Goal: Information Seeking & Learning: Learn about a topic

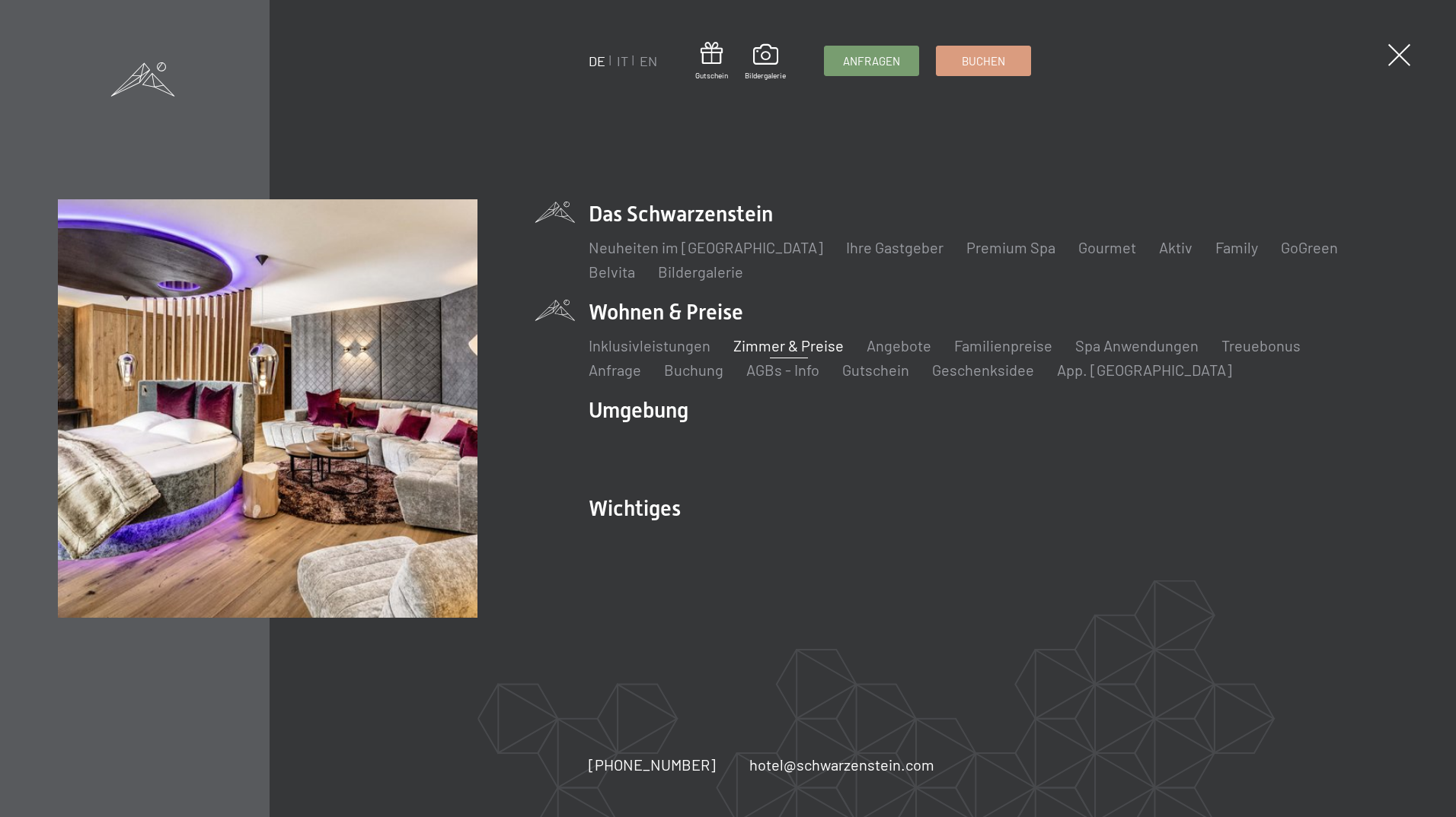
click at [781, 342] on link "Zimmer & Preise" at bounding box center [788, 345] width 110 height 18
click at [1260, 352] on link "Treuebonus" at bounding box center [1261, 345] width 79 height 18
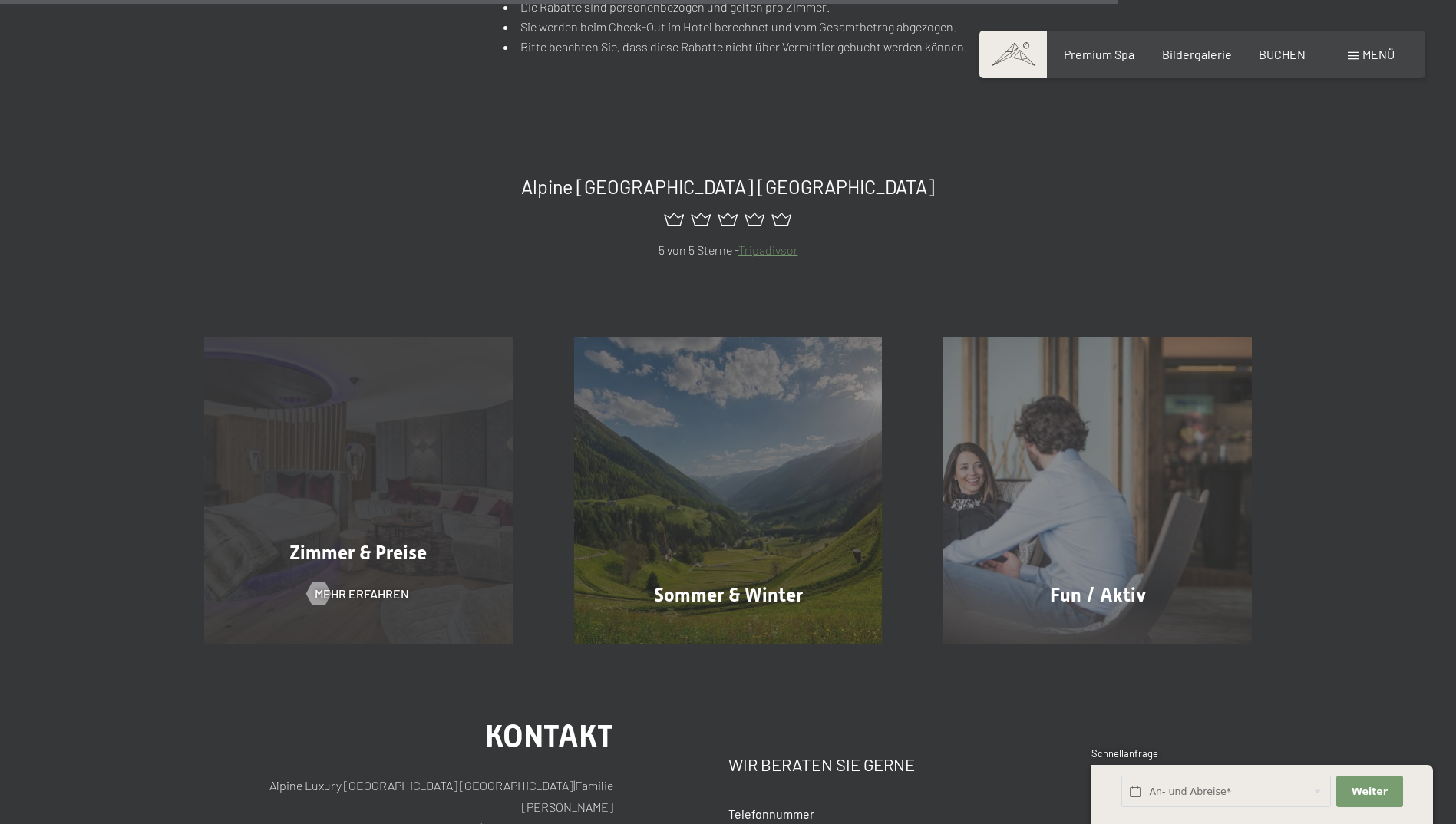
scroll to position [1228, 0]
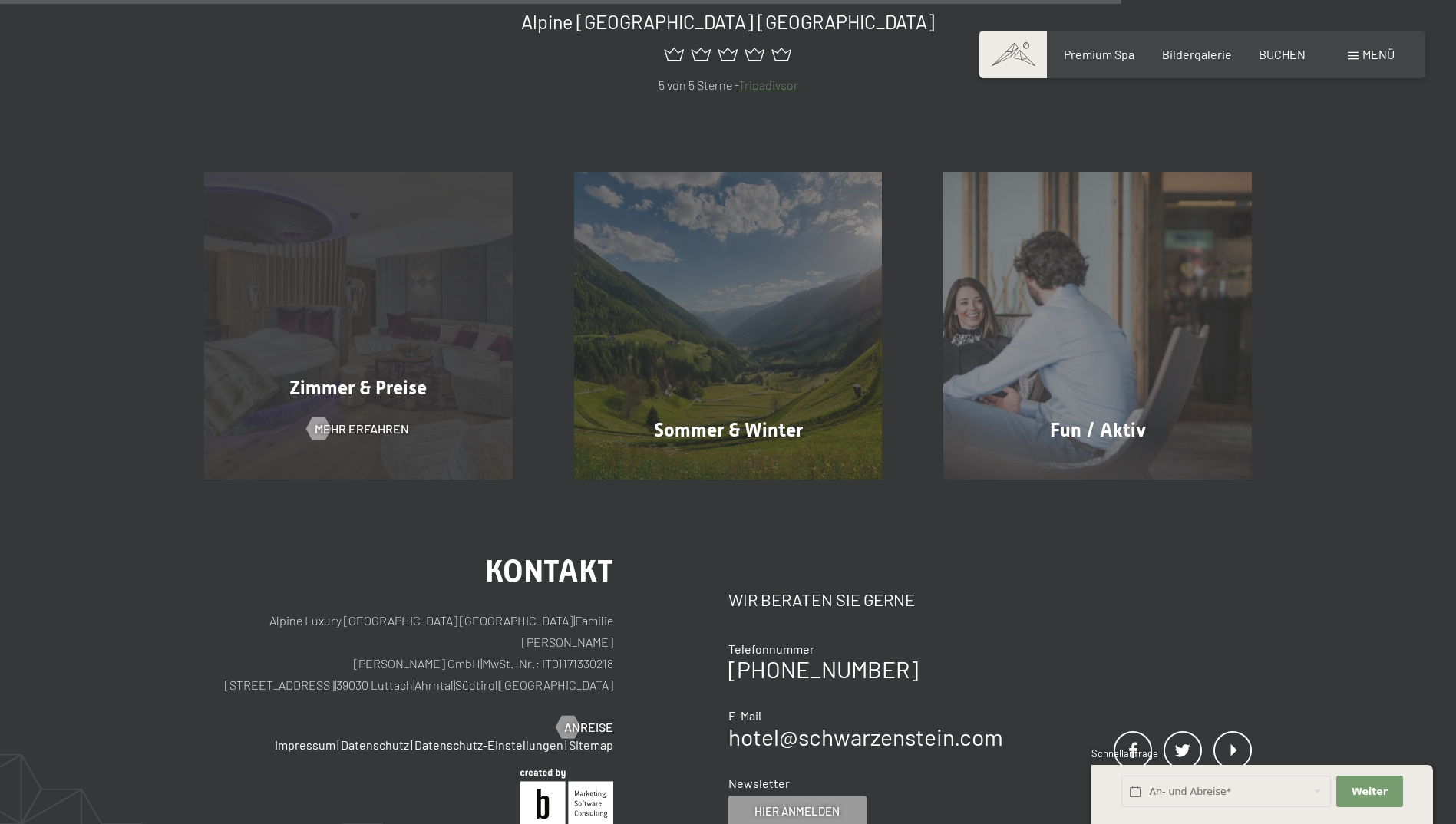
click at [356, 390] on span "Zimmer & Preise" at bounding box center [358, 388] width 137 height 23
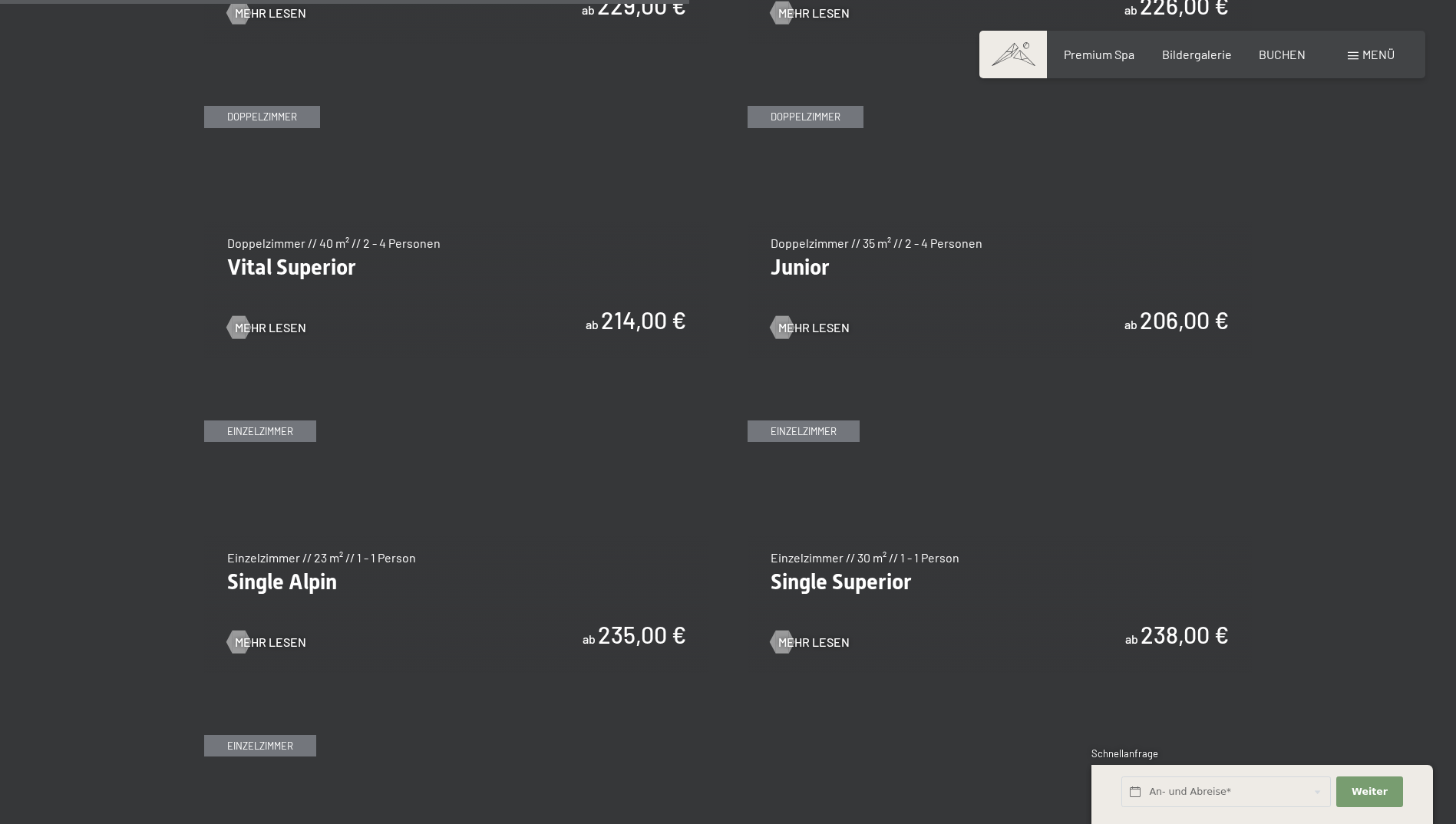
scroll to position [2149, 0]
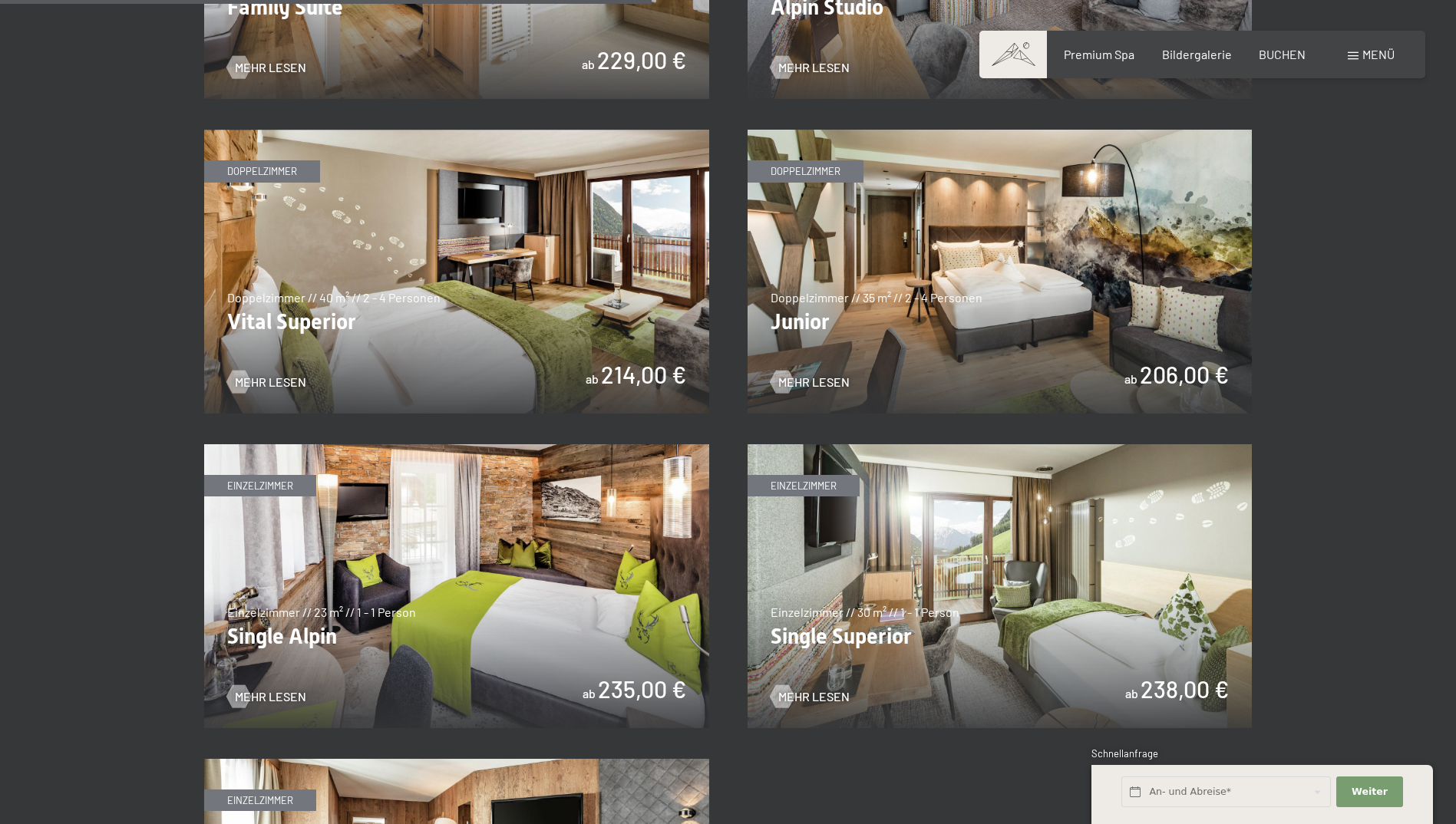
click at [1002, 363] on img at bounding box center [1000, 271] width 505 height 284
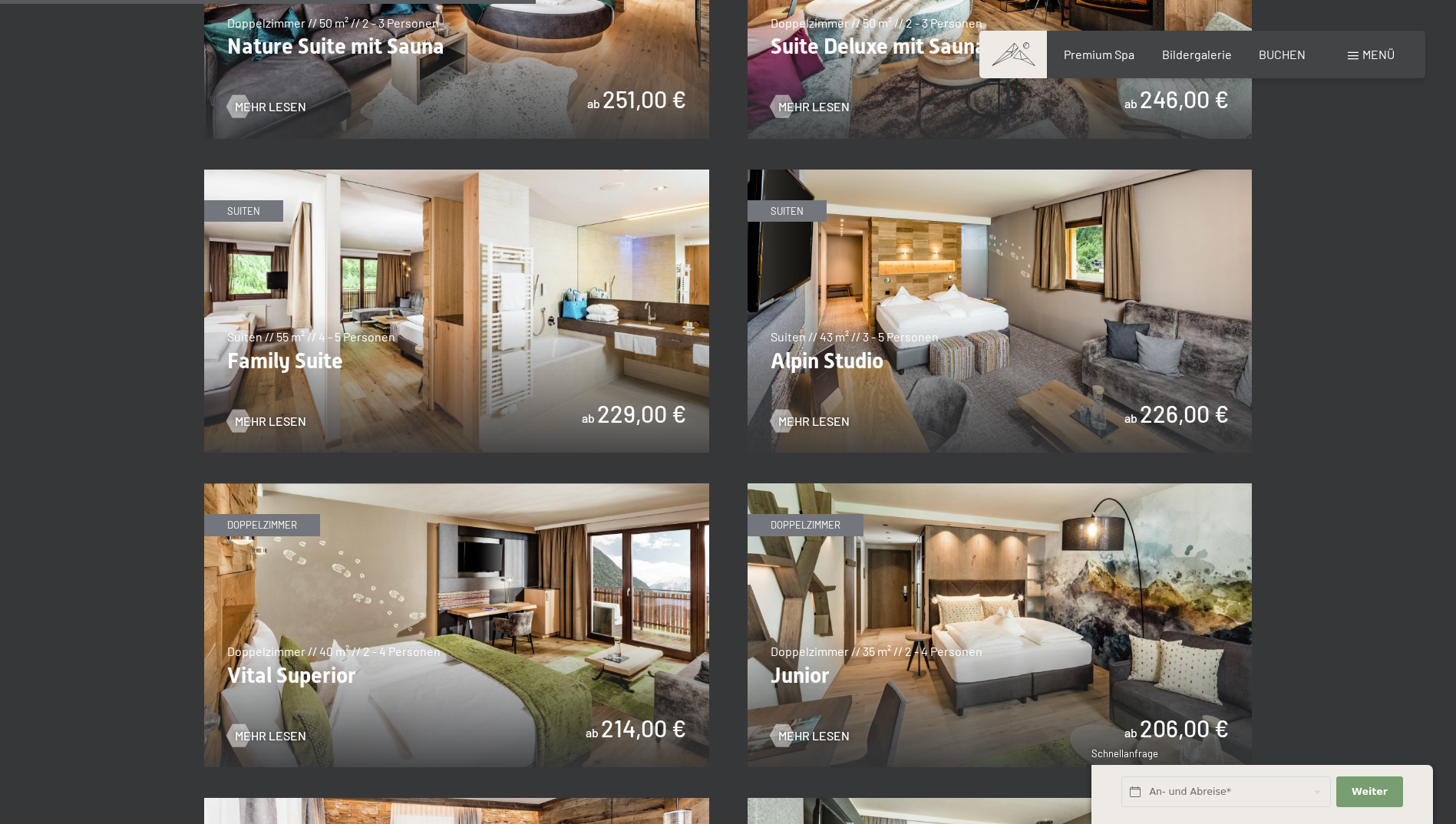
scroll to position [1765, 0]
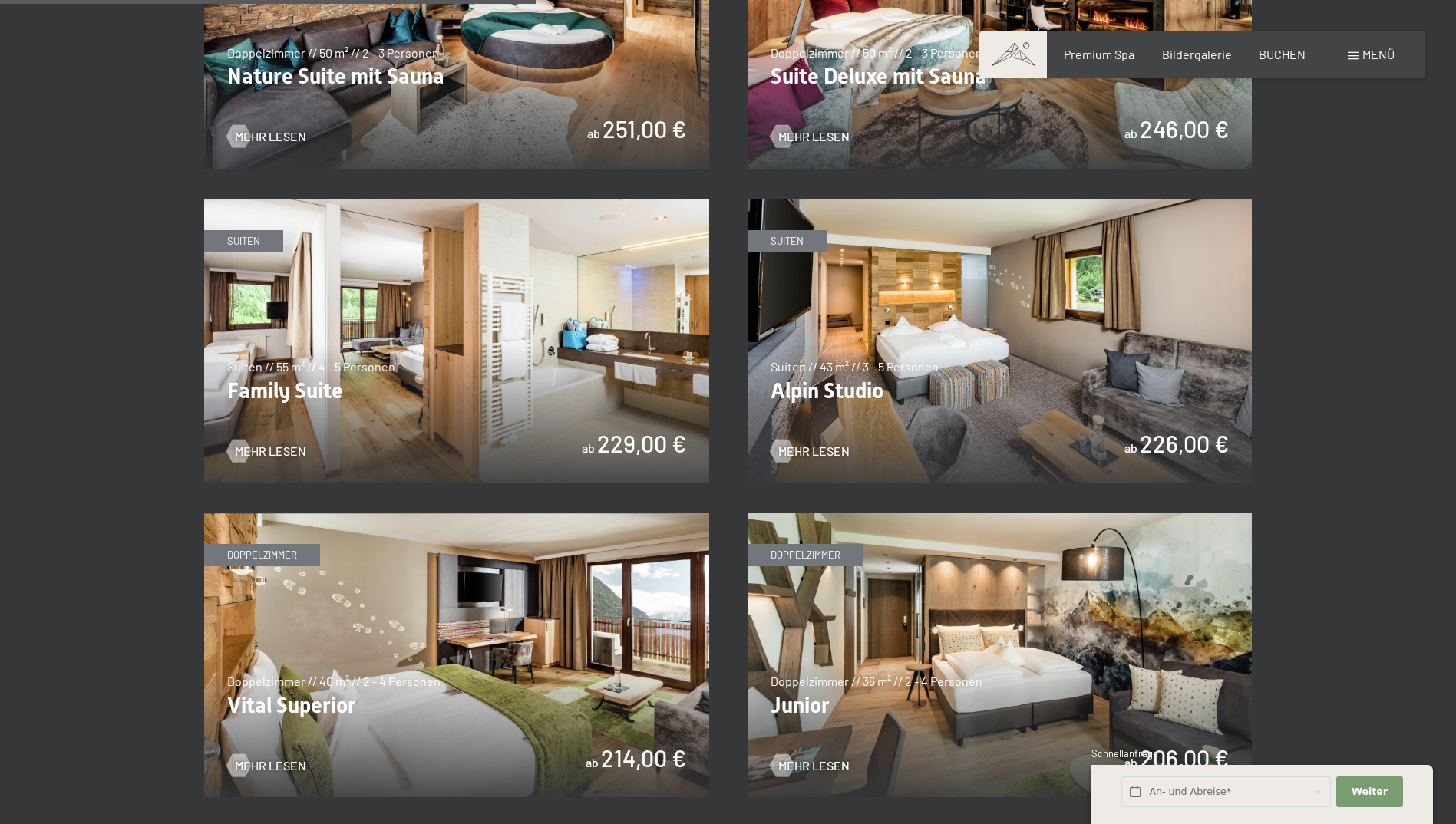
click at [269, 389] on img at bounding box center [456, 341] width 505 height 284
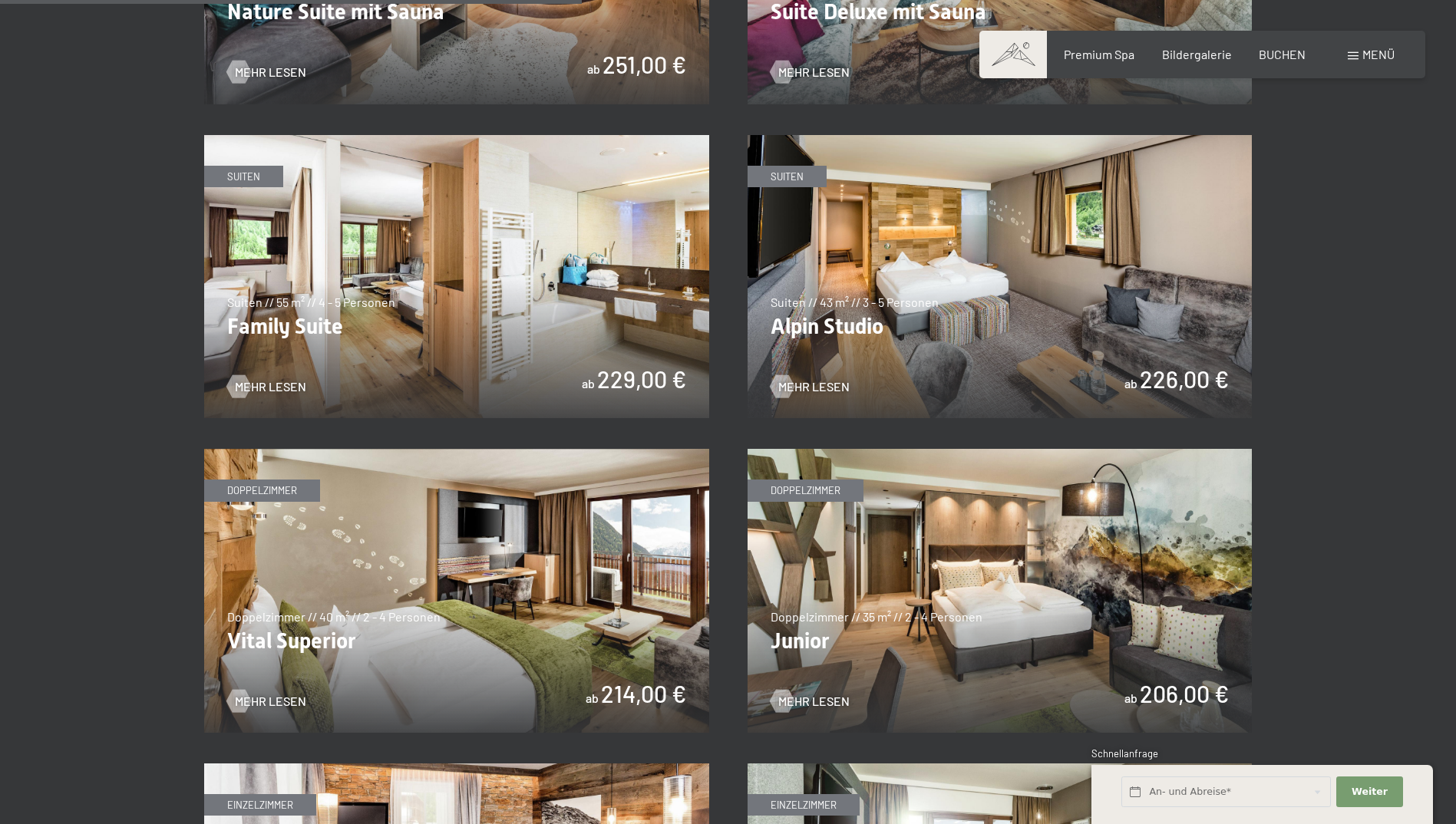
scroll to position [1919, 0]
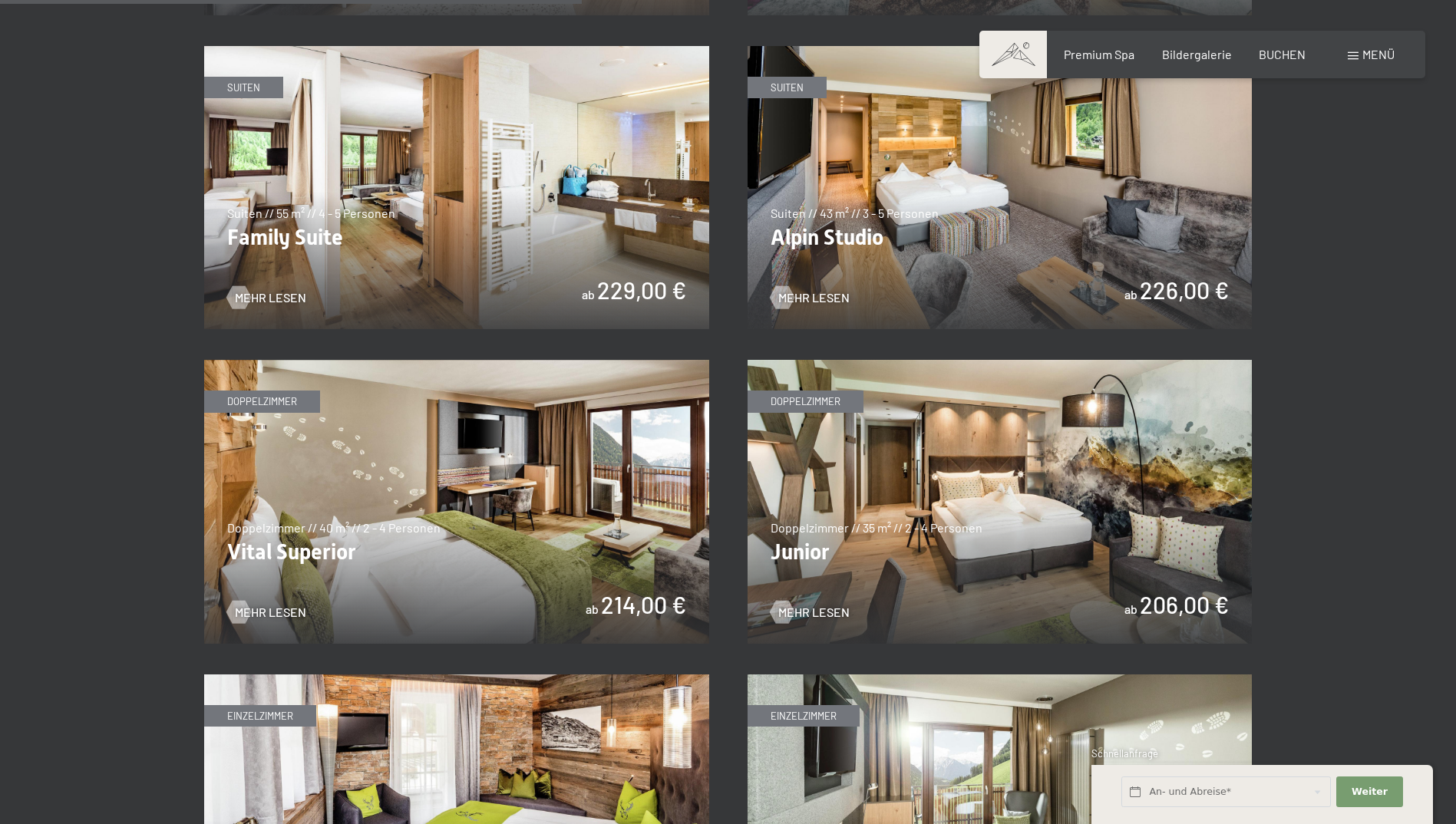
click at [937, 157] on img at bounding box center [1000, 187] width 505 height 284
click at [865, 421] on img at bounding box center [1000, 501] width 505 height 284
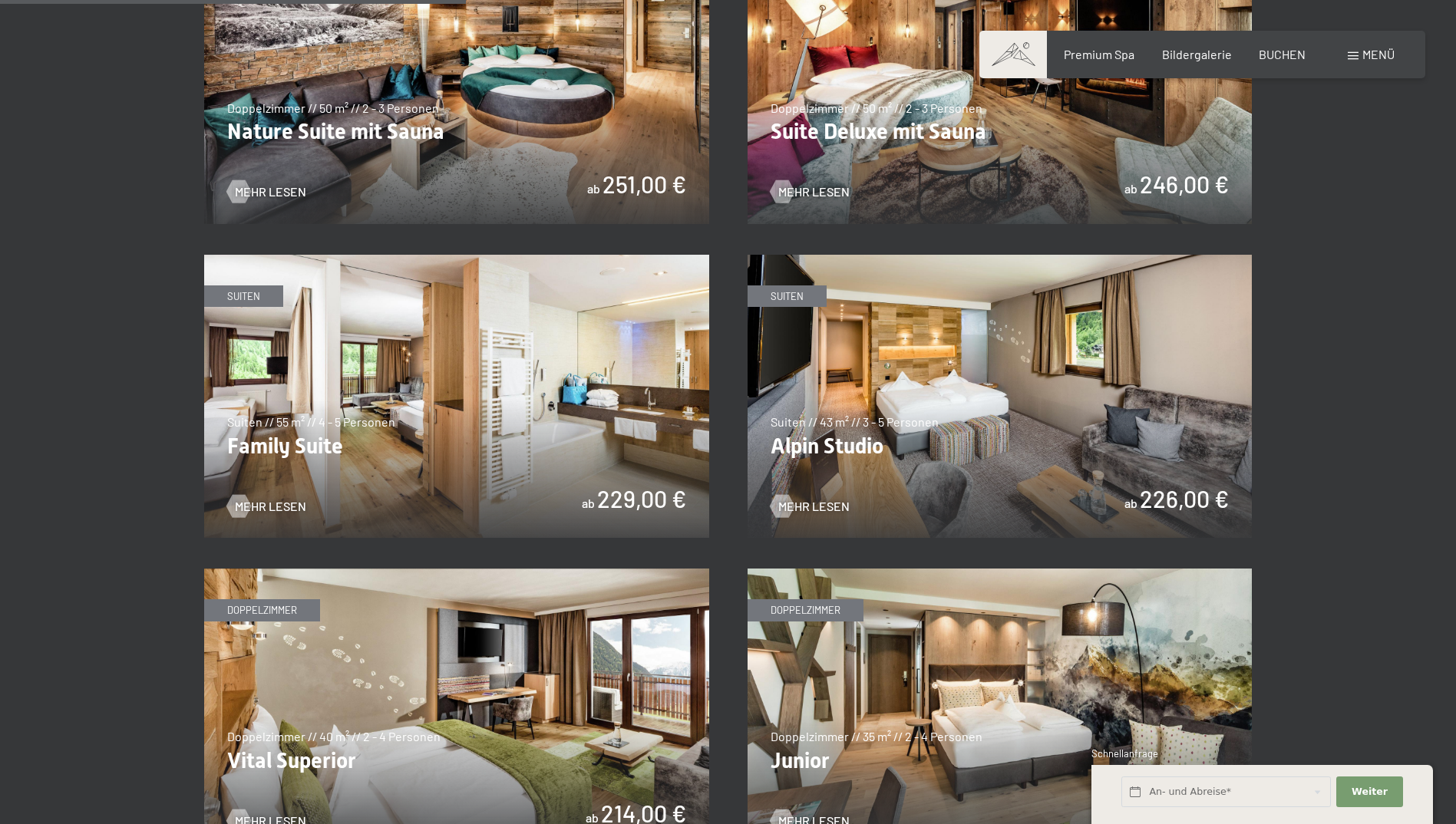
scroll to position [1535, 0]
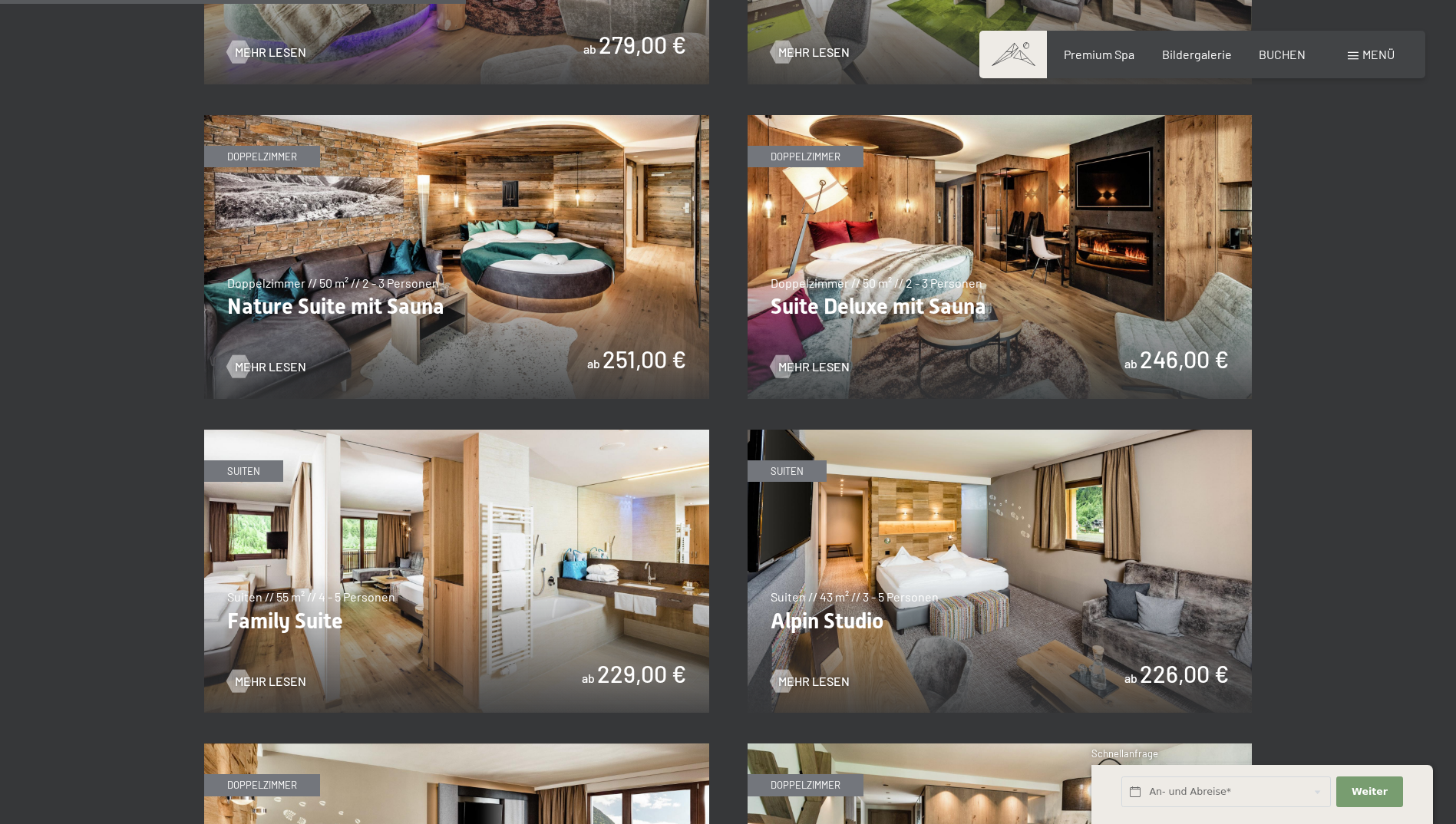
click at [458, 213] on img at bounding box center [456, 257] width 505 height 284
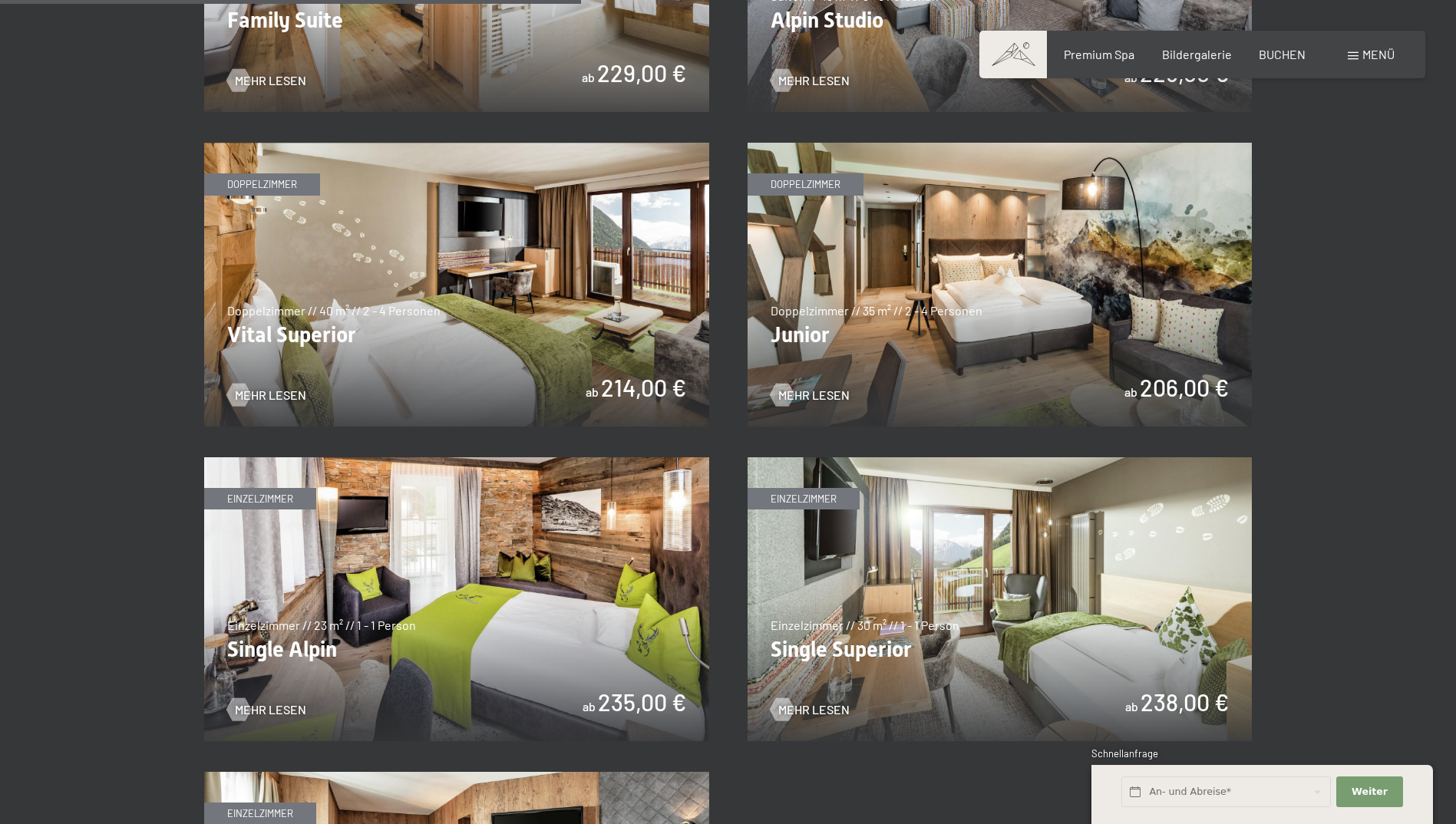
scroll to position [2149, 0]
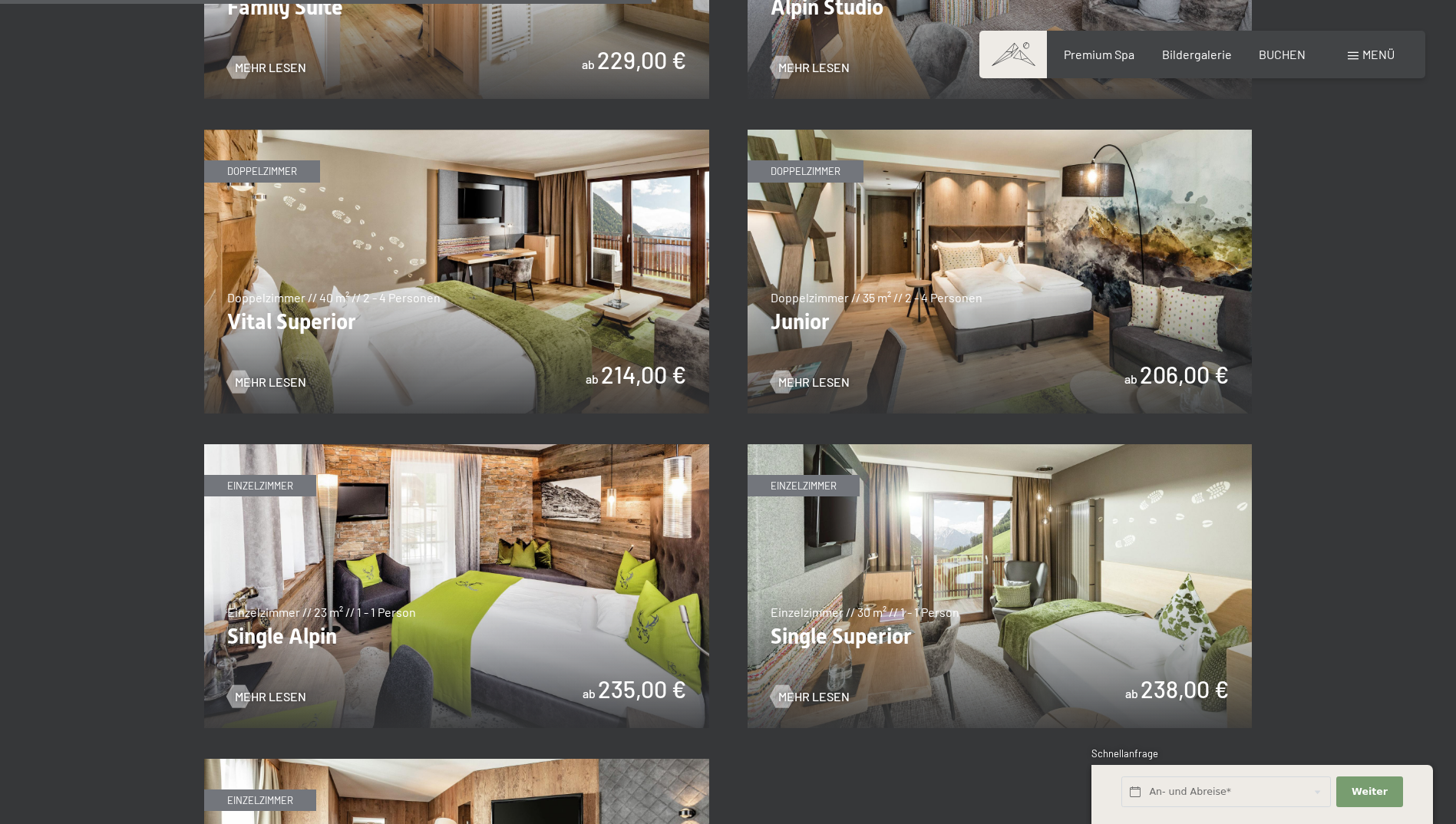
click at [963, 265] on img at bounding box center [1000, 271] width 505 height 284
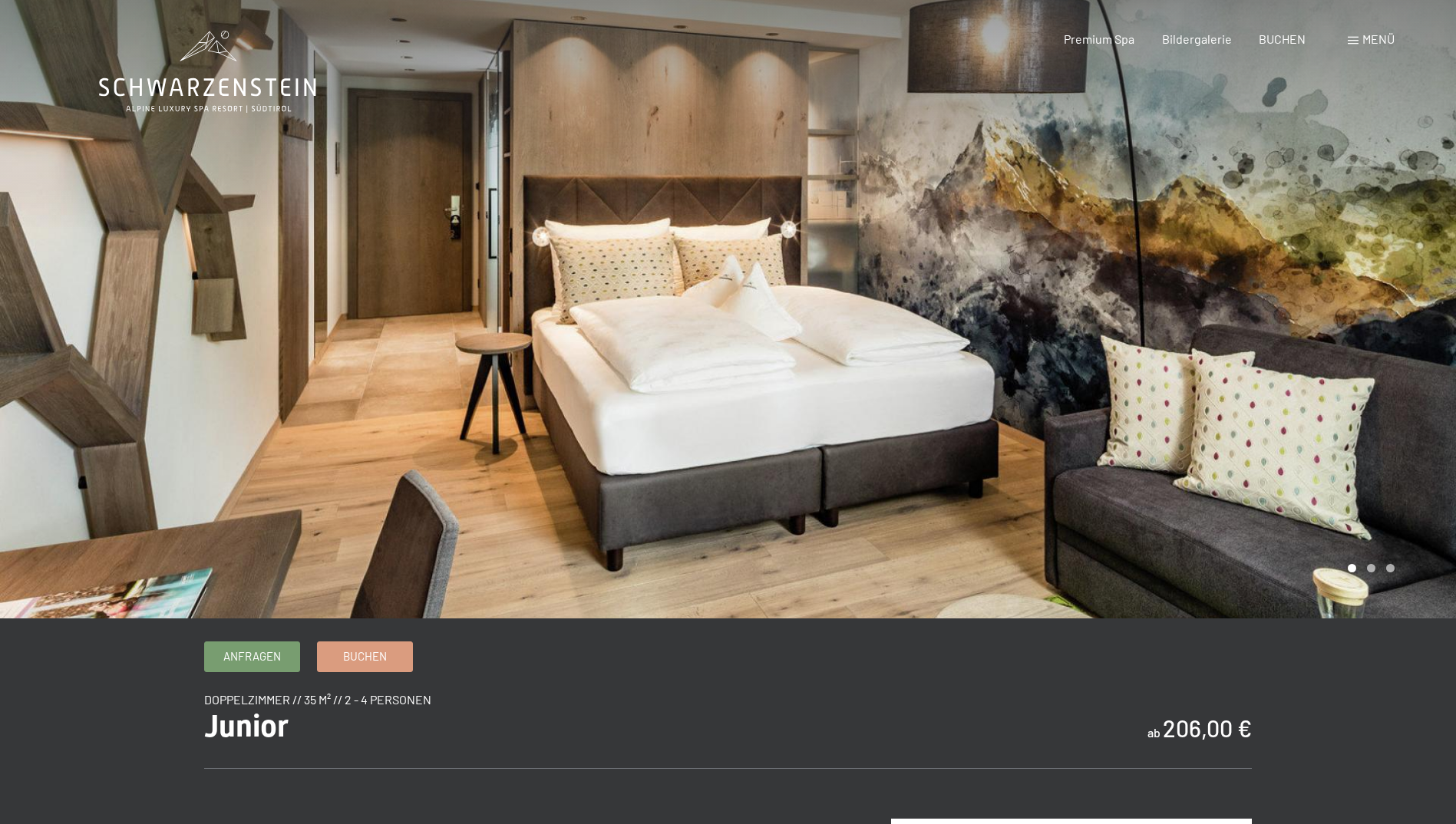
click at [651, 446] on div at bounding box center [364, 309] width 728 height 618
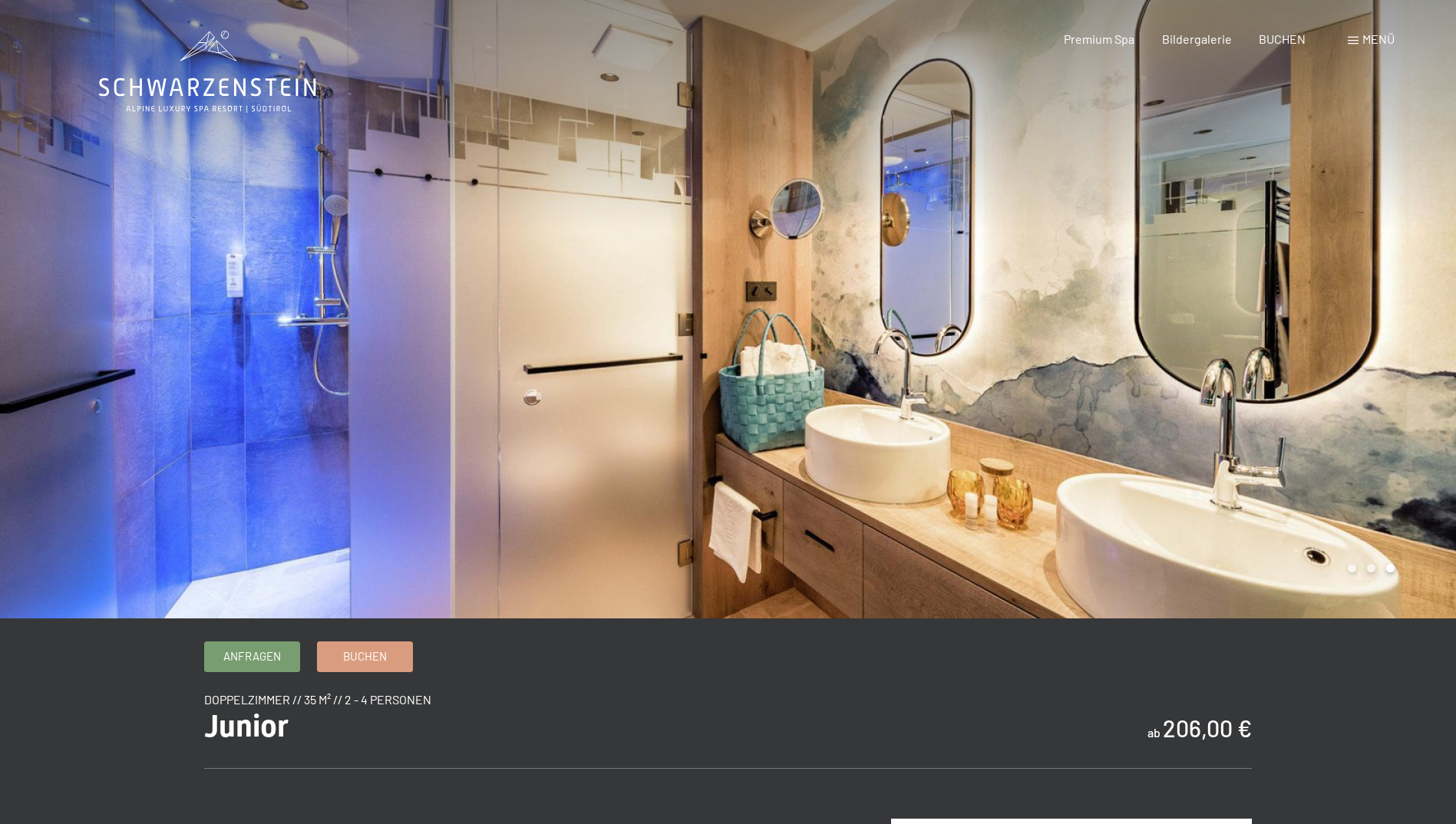
click at [428, 386] on div at bounding box center [364, 309] width 728 height 618
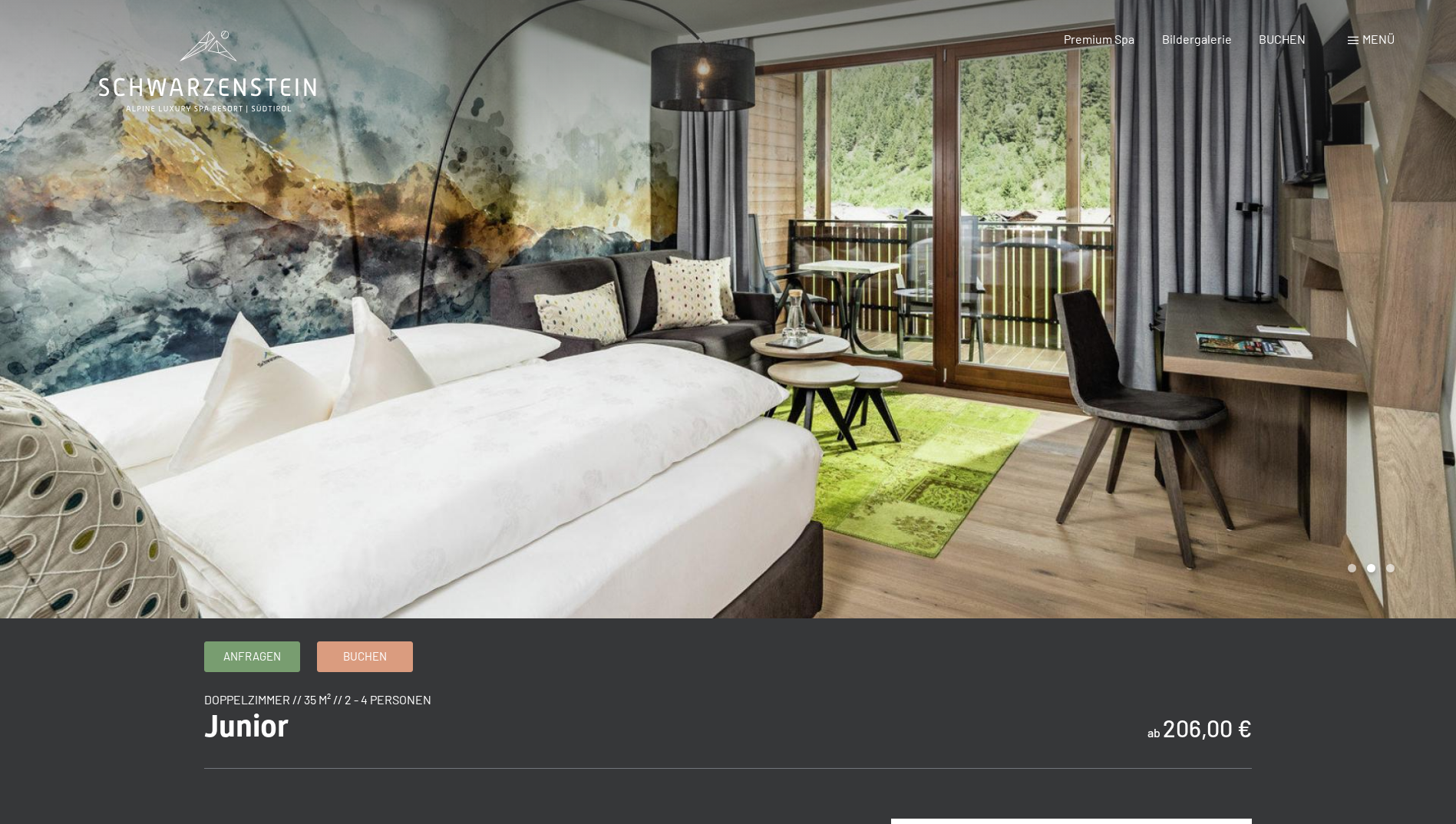
click at [443, 373] on div at bounding box center [364, 309] width 728 height 618
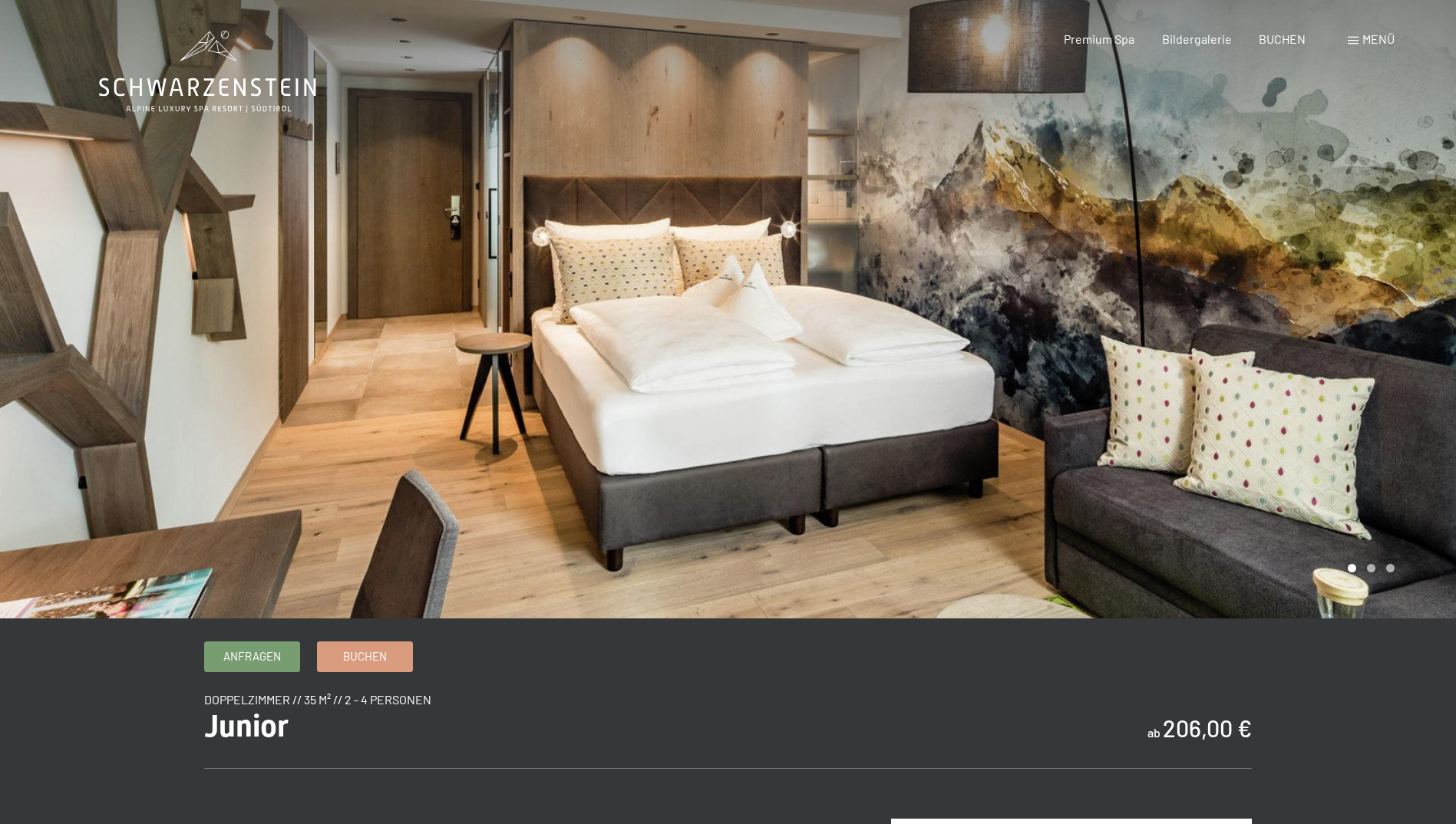
click at [443, 373] on div at bounding box center [364, 309] width 728 height 618
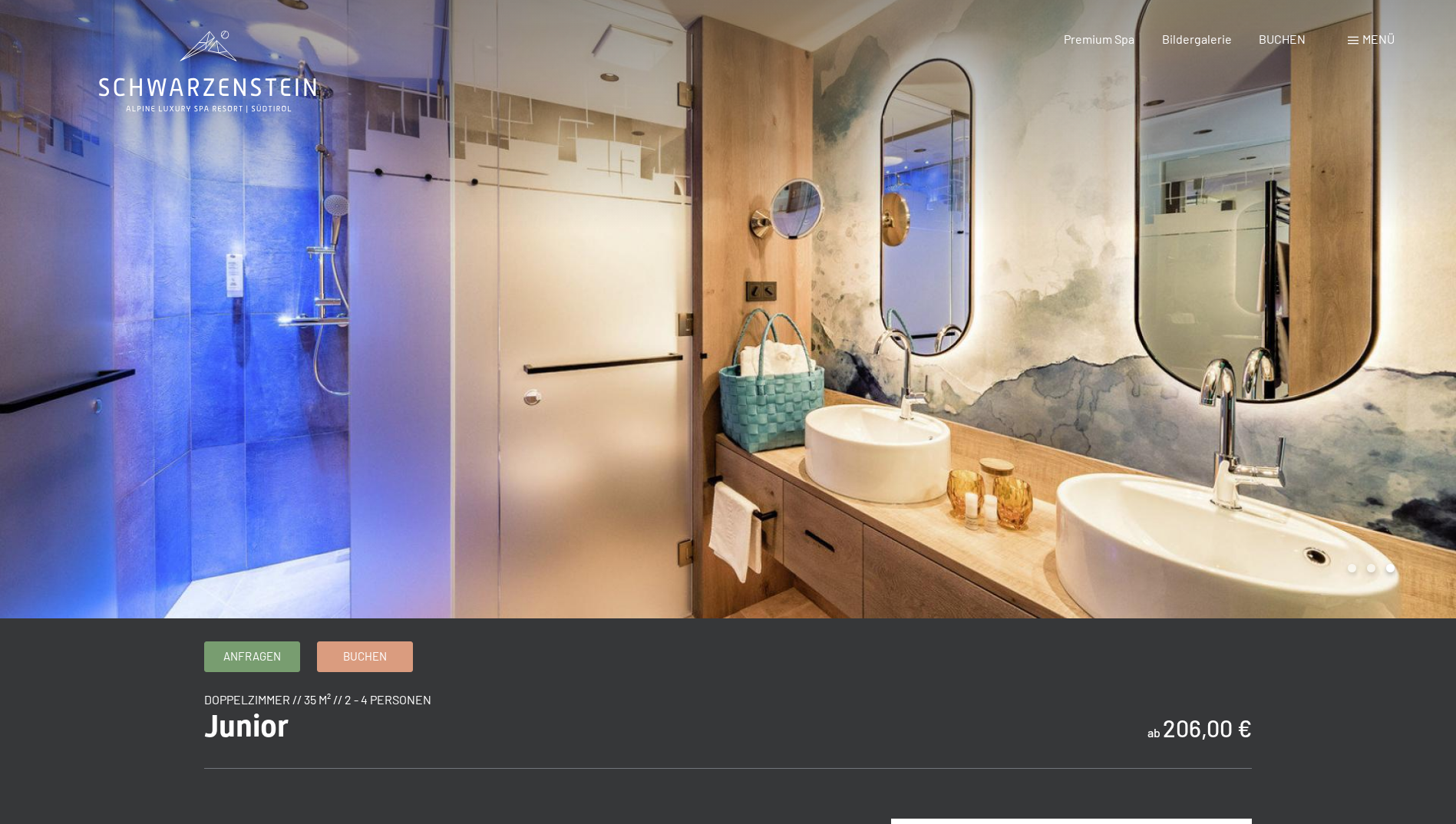
click at [443, 373] on div at bounding box center [364, 309] width 728 height 618
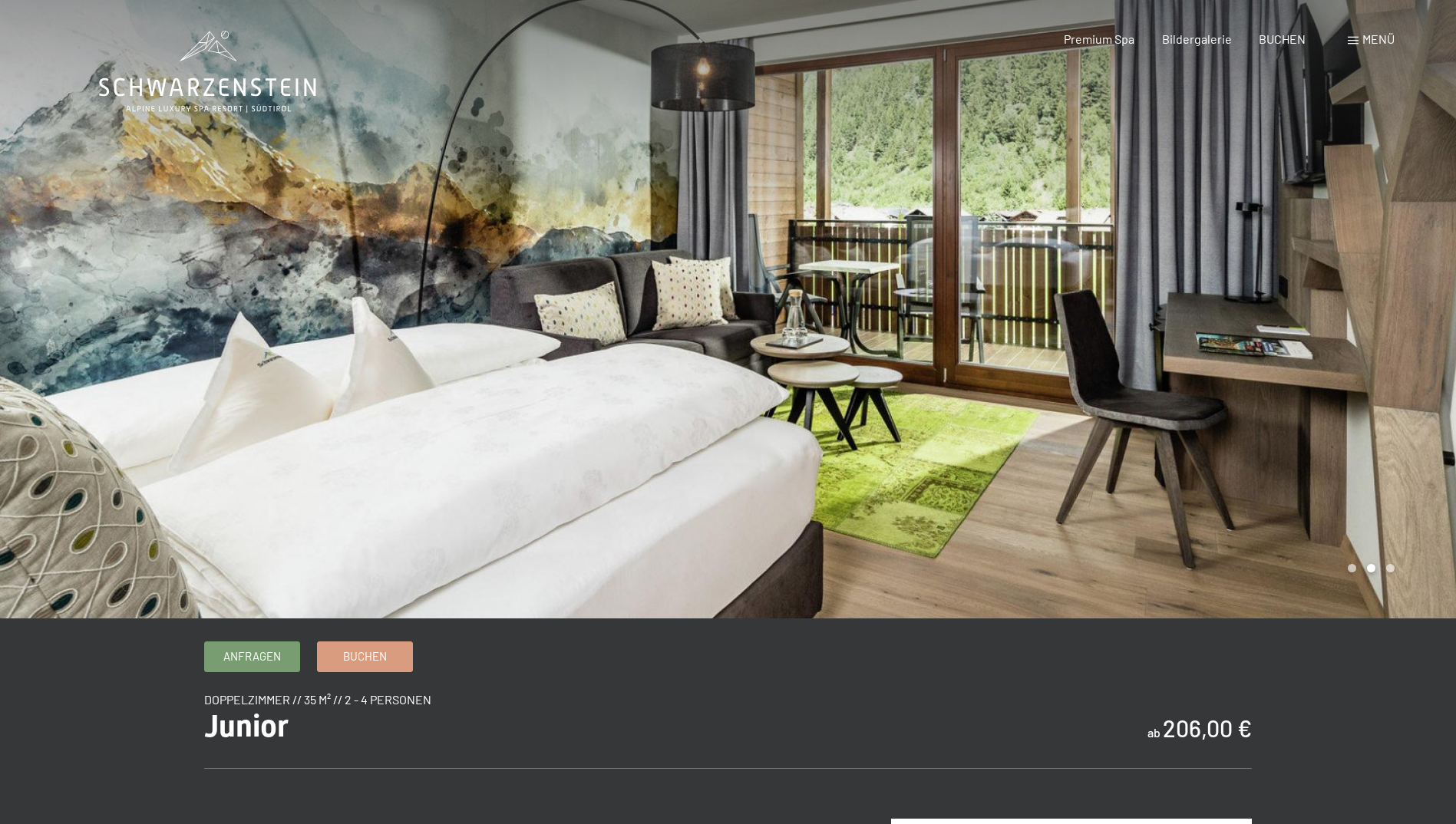
click at [443, 373] on div at bounding box center [364, 309] width 728 height 618
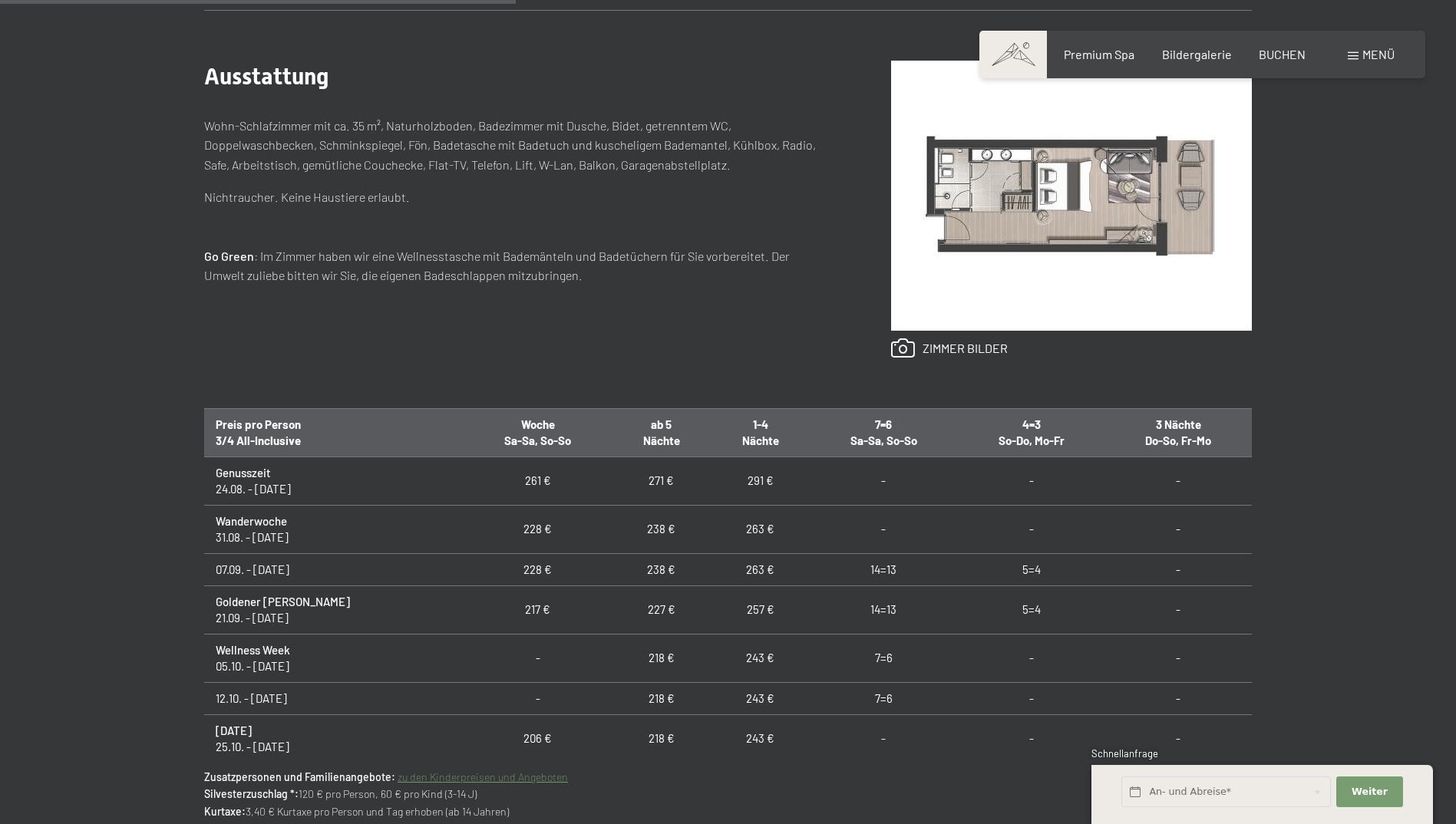
scroll to position [768, 0]
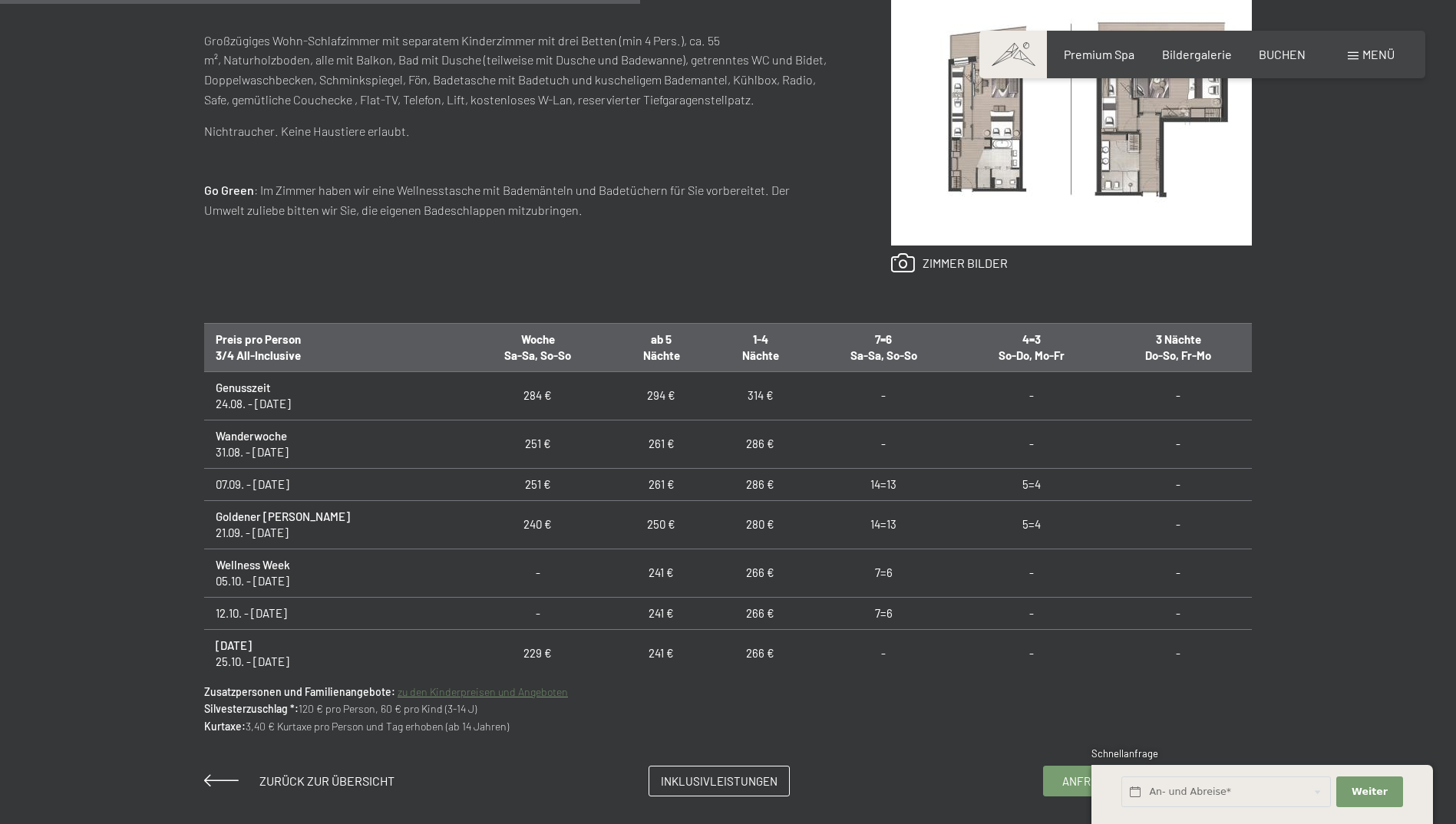
scroll to position [844, 0]
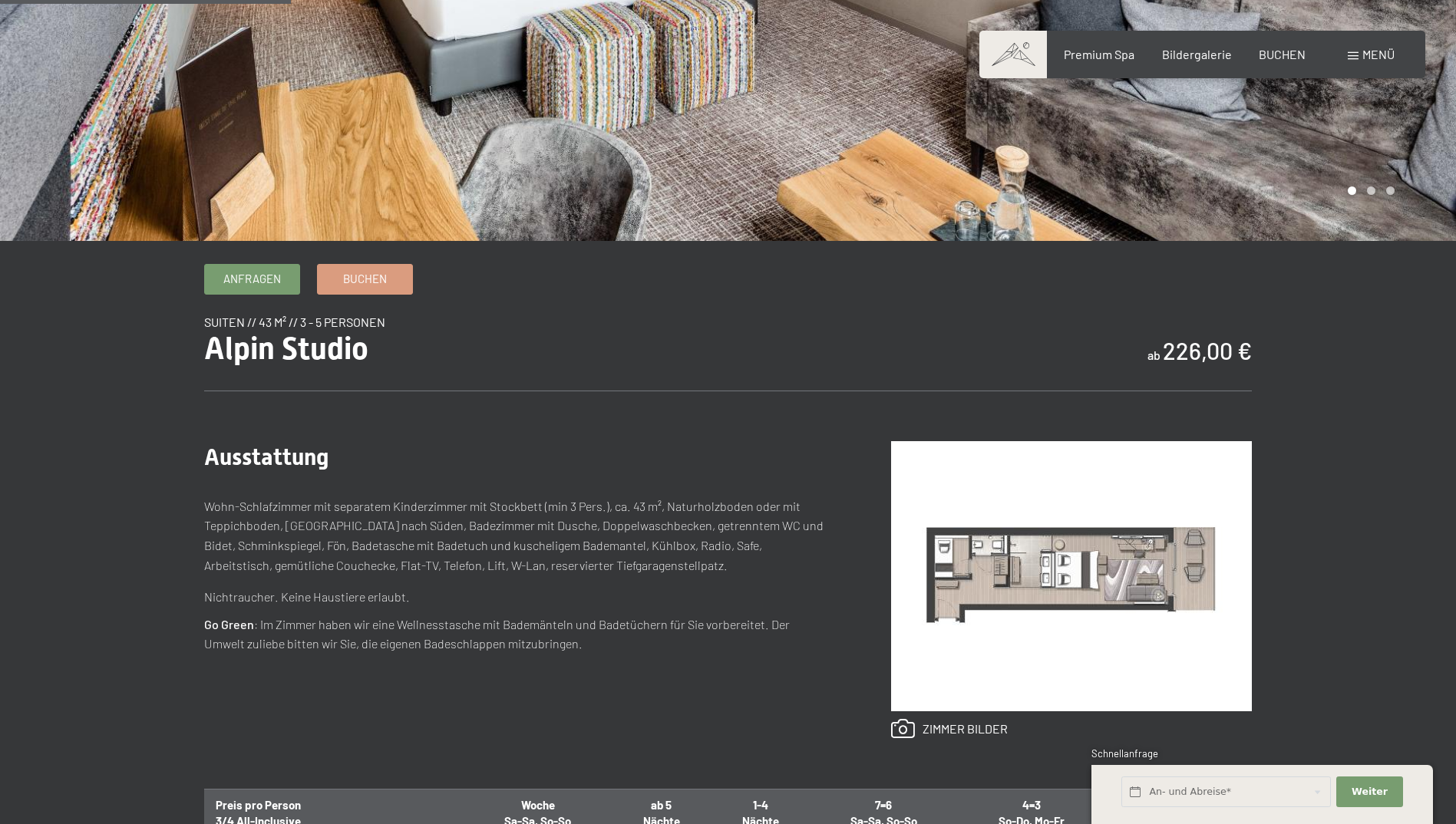
scroll to position [383, 0]
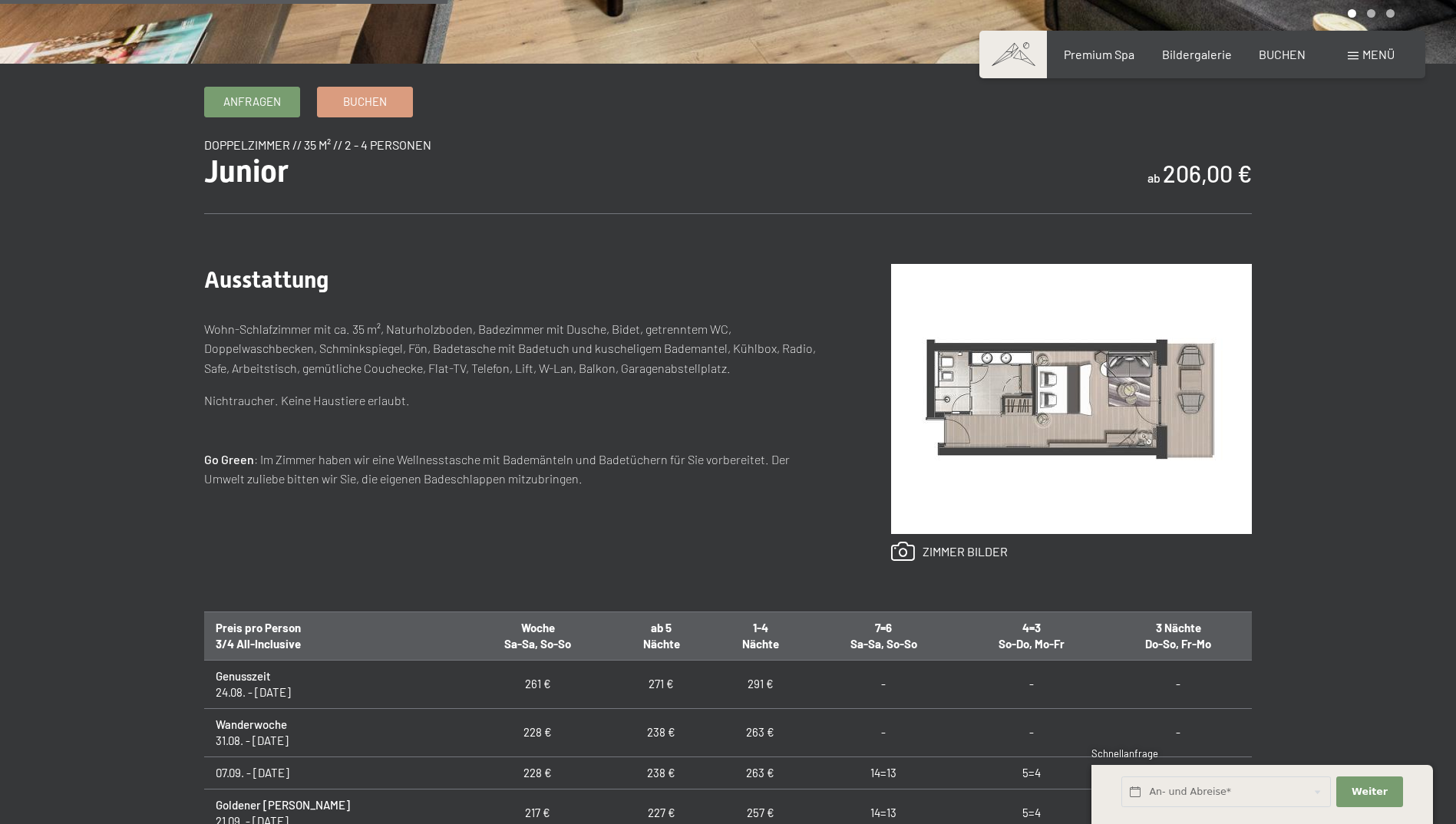
scroll to position [690, 0]
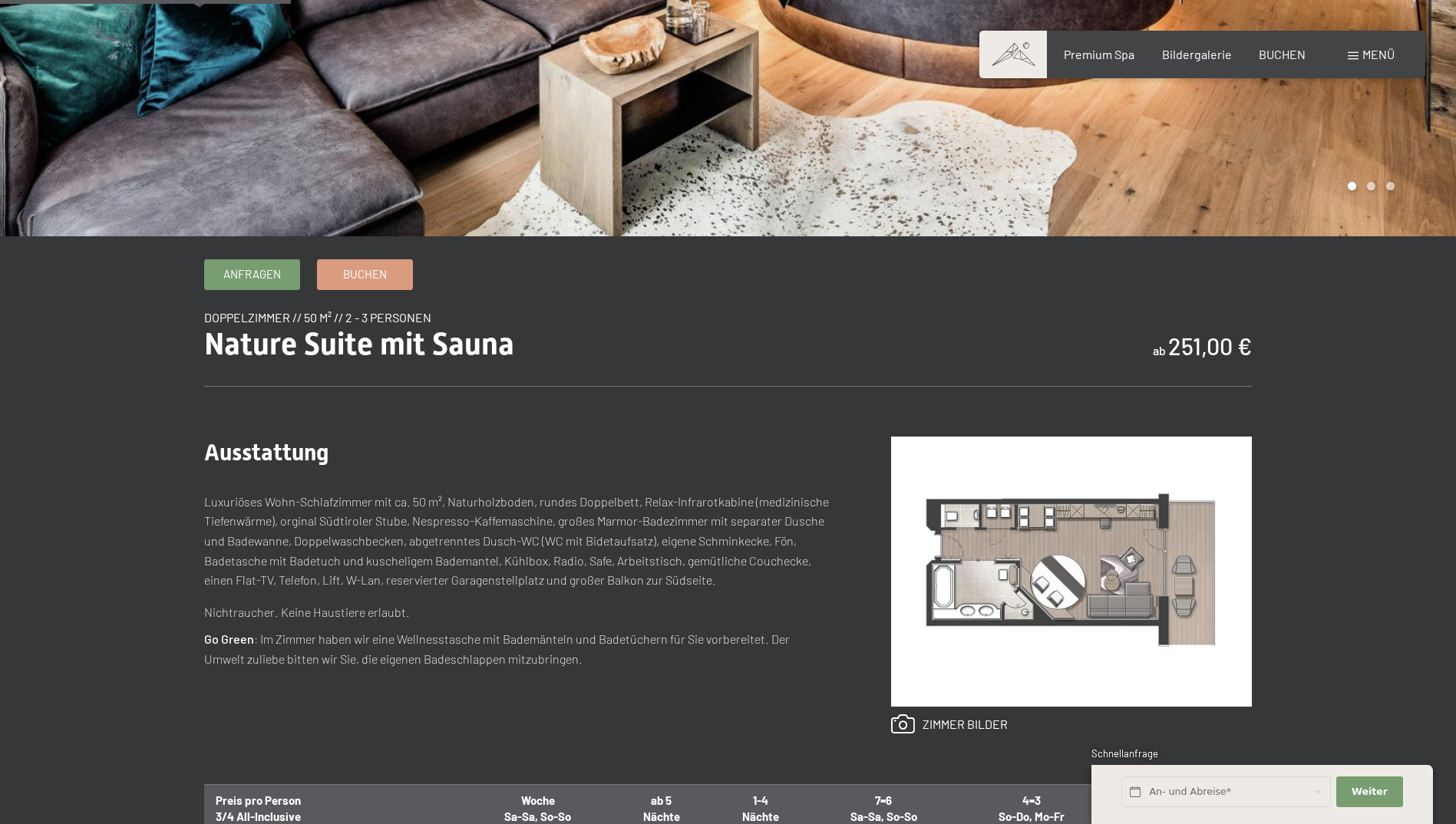
scroll to position [383, 0]
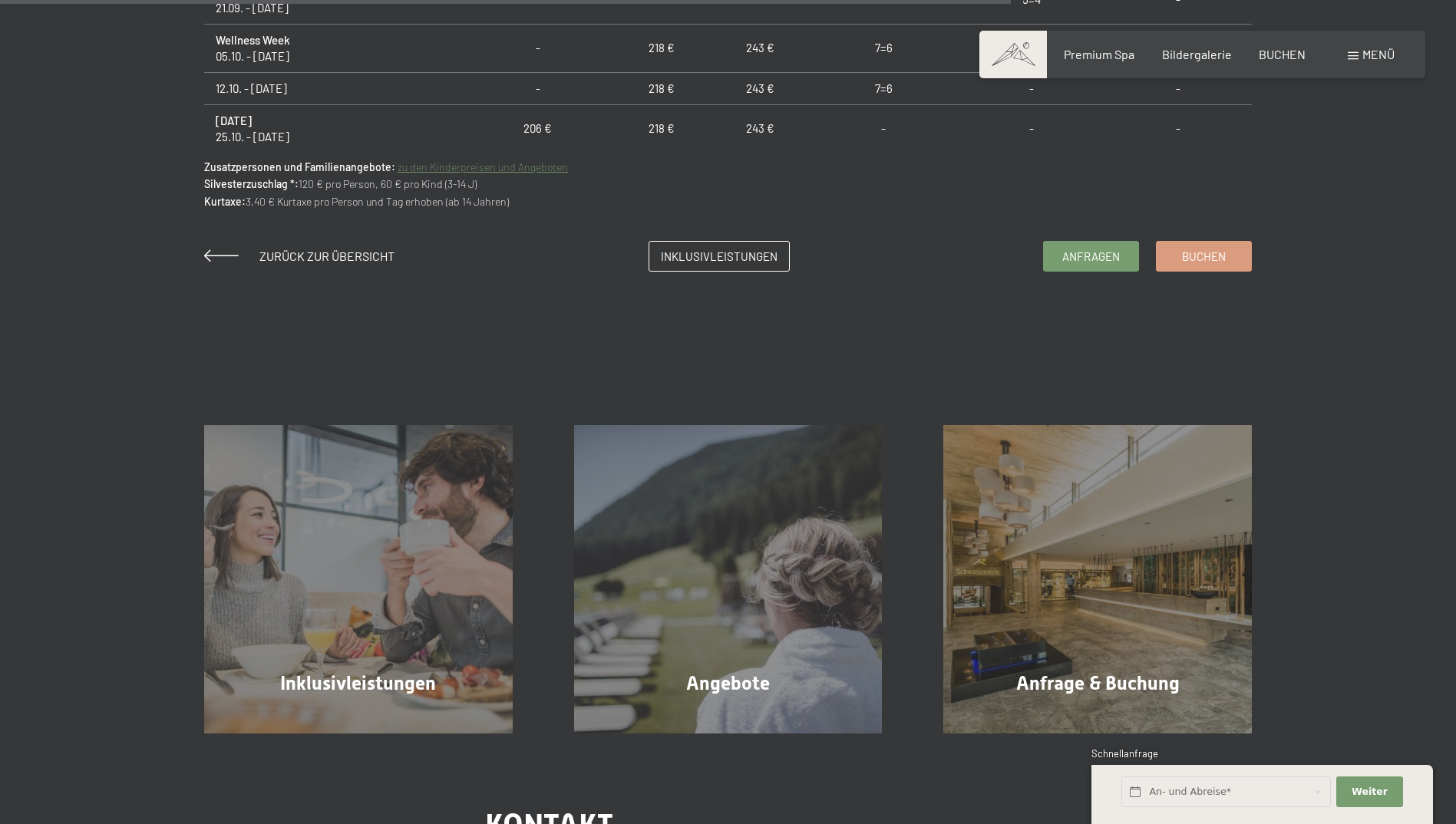
scroll to position [1382, 0]
